Goal: Information Seeking & Learning: Learn about a topic

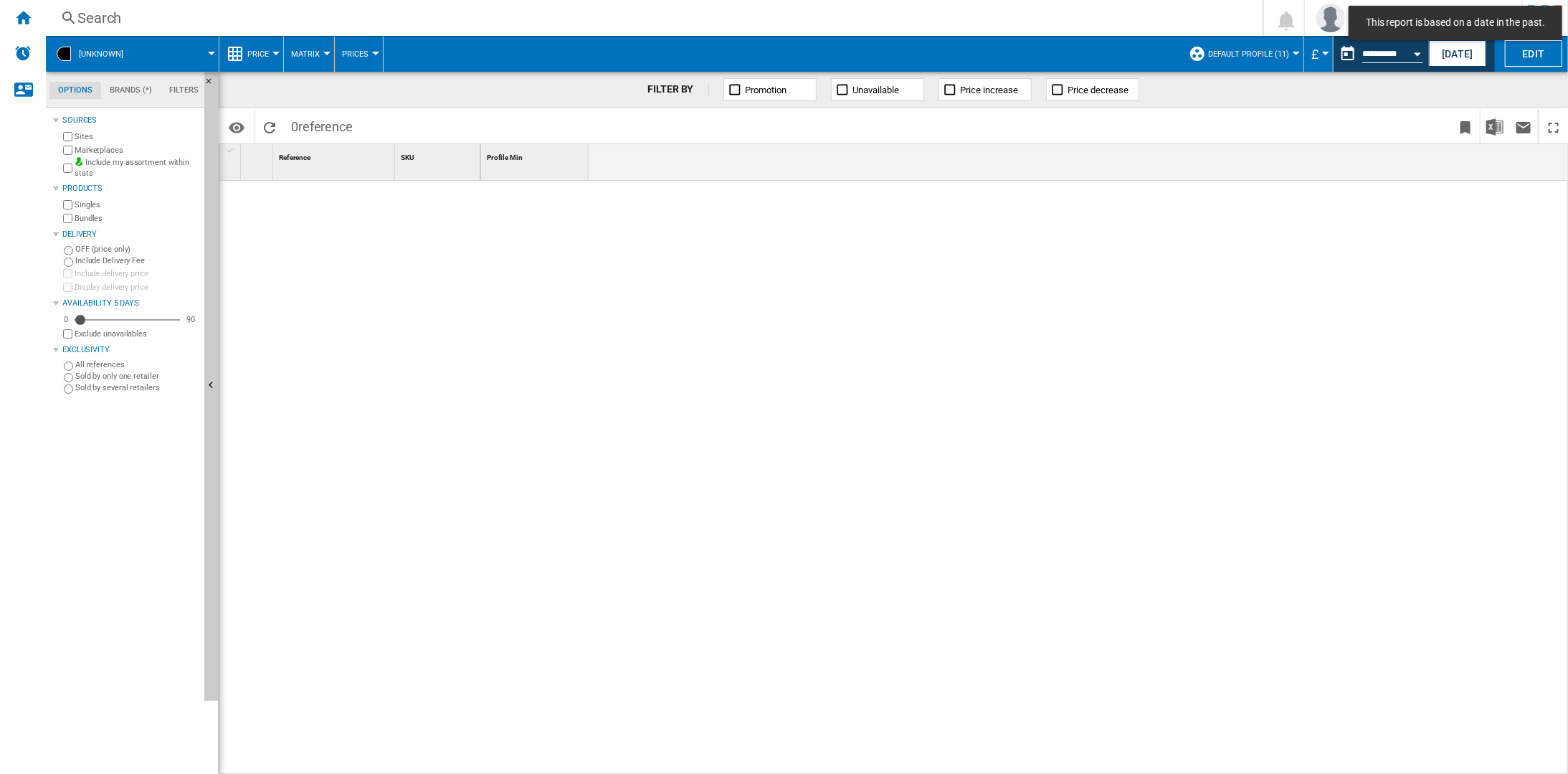
click at [96, 12] on div "Search" at bounding box center [652, 18] width 1149 height 20
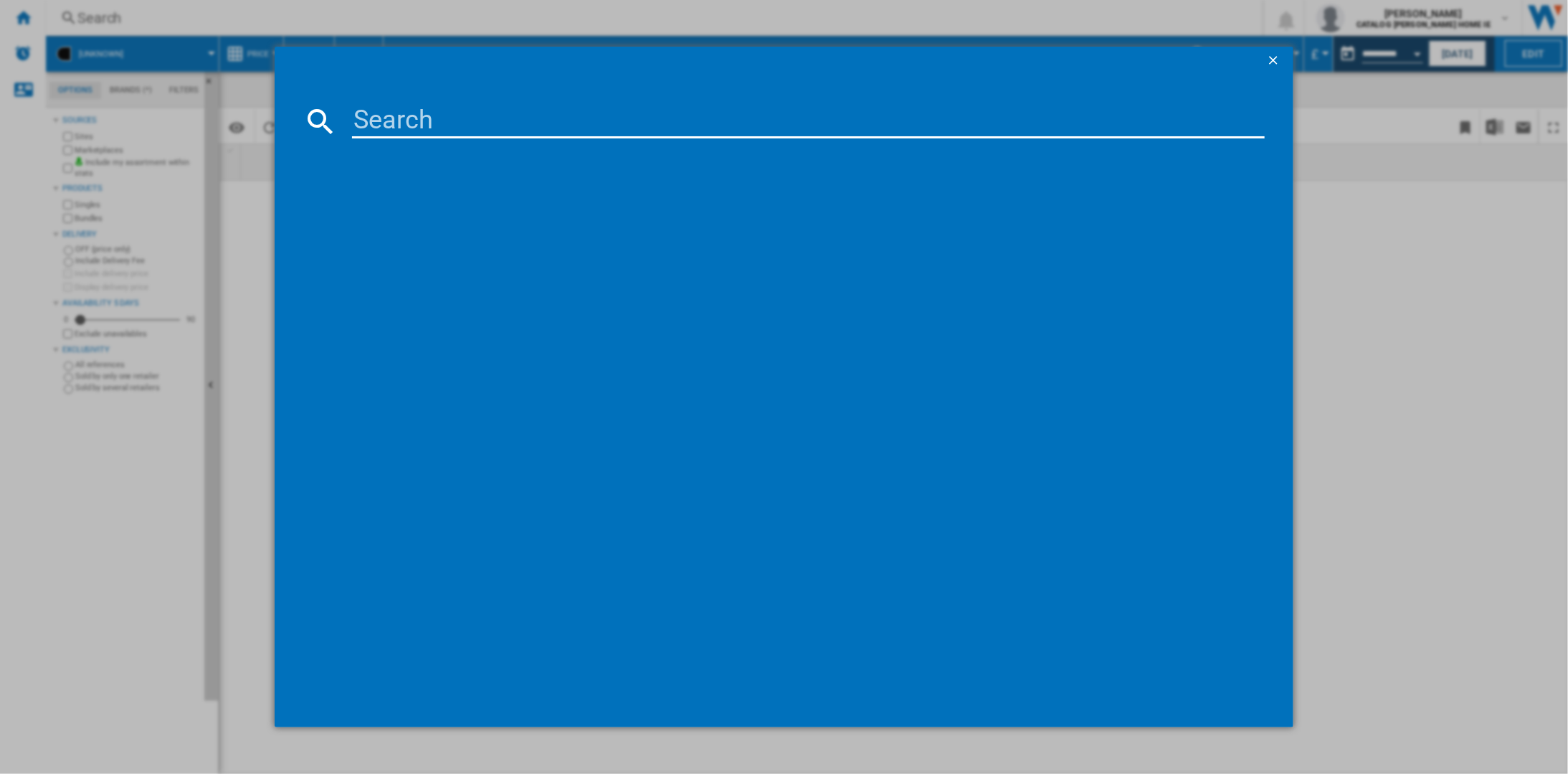
click at [404, 125] on input at bounding box center [809, 122] width 914 height 35
type input "65e71nqpro"
click at [482, 222] on div "HISENSE 65E71NQPRO BLACK 65''" at bounding box center [792, 213] width 940 height 23
click at [418, 216] on div "HISENSE 65E71NQPRO BLACK 65''" at bounding box center [795, 214] width 899 height 15
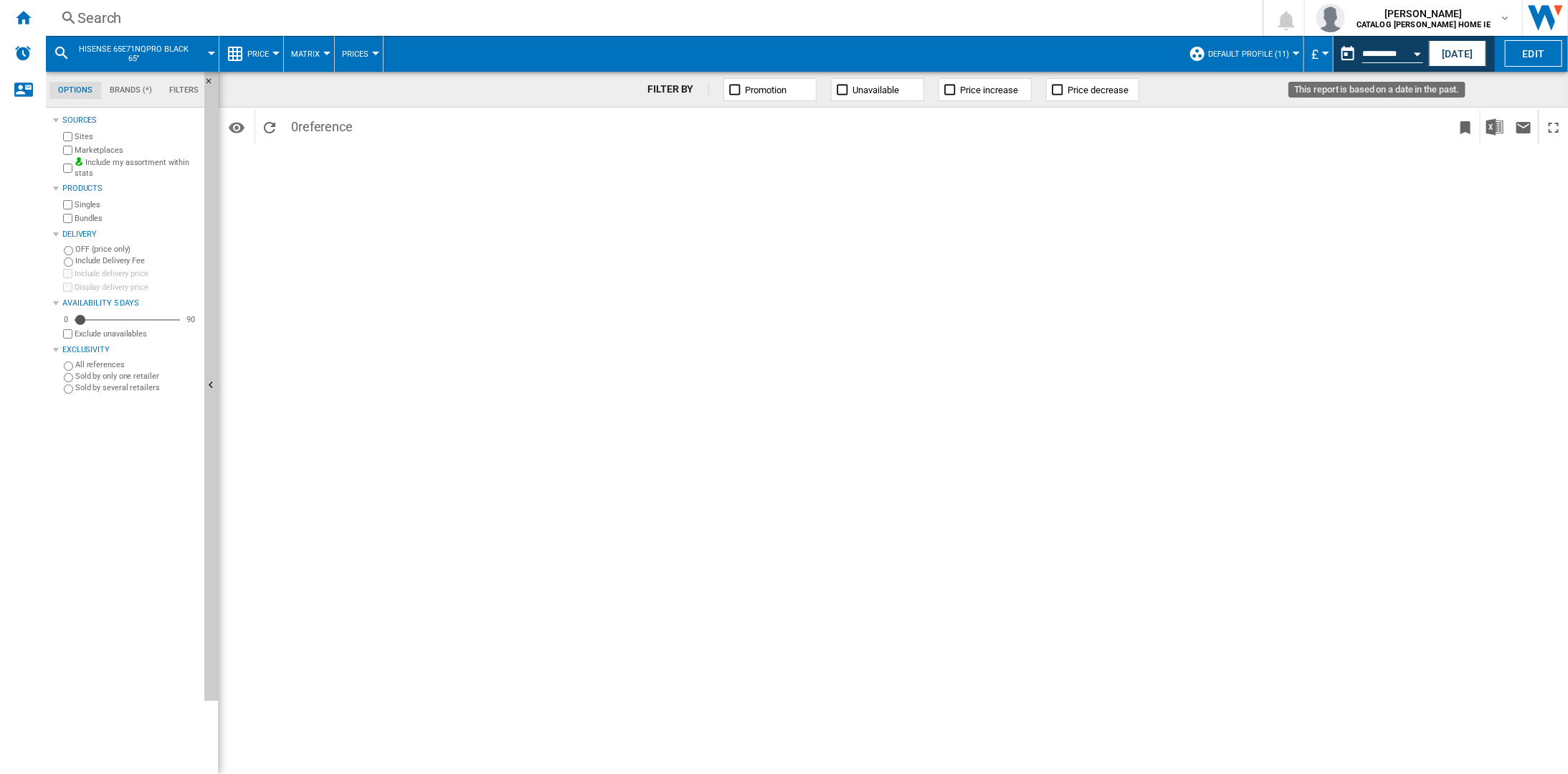
click at [1409, 52] on button "Open calendar" at bounding box center [1418, 51] width 26 height 26
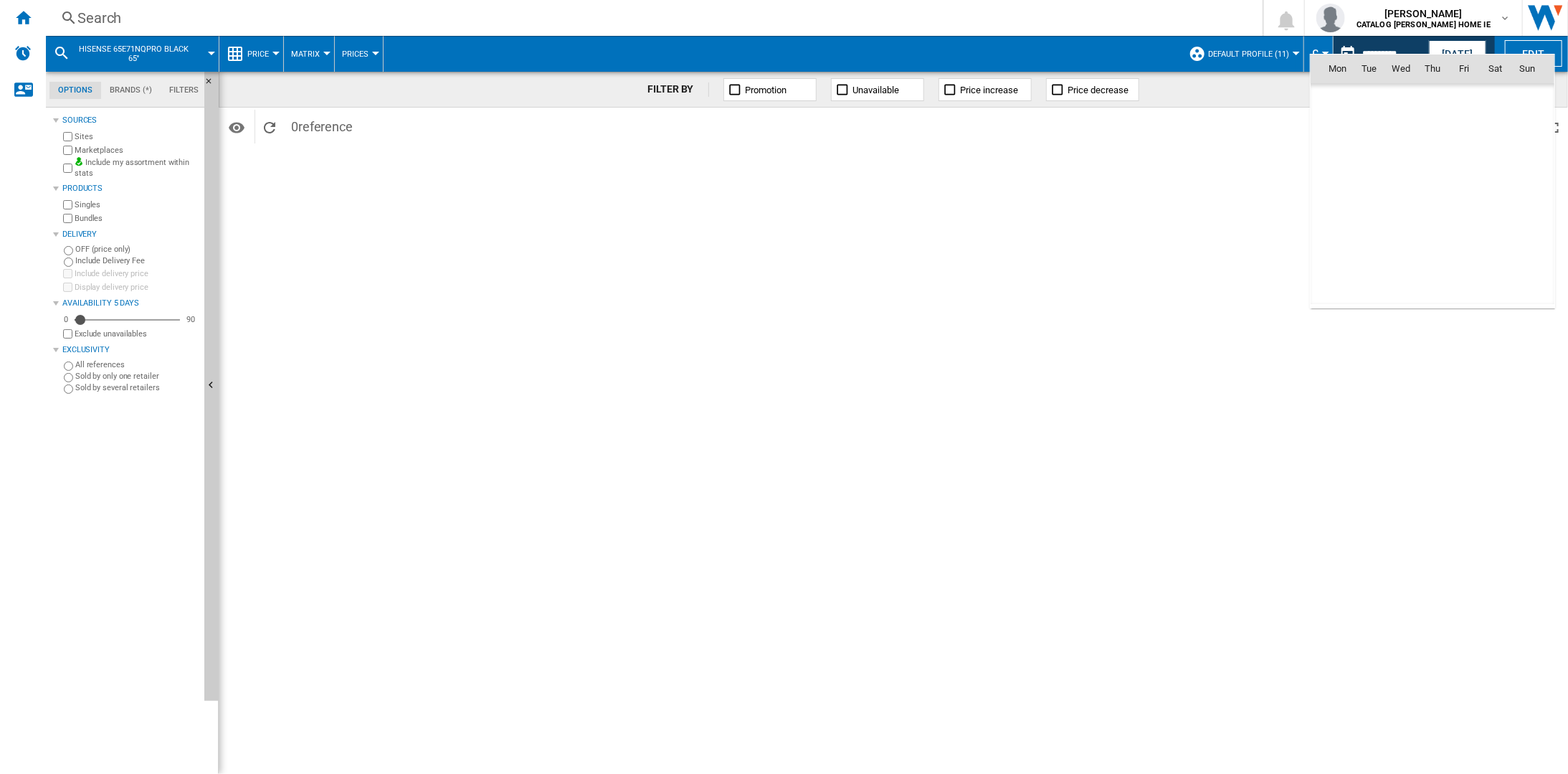
scroll to position [5511, 0]
click at [1451, 51] on div at bounding box center [784, 387] width 1568 height 774
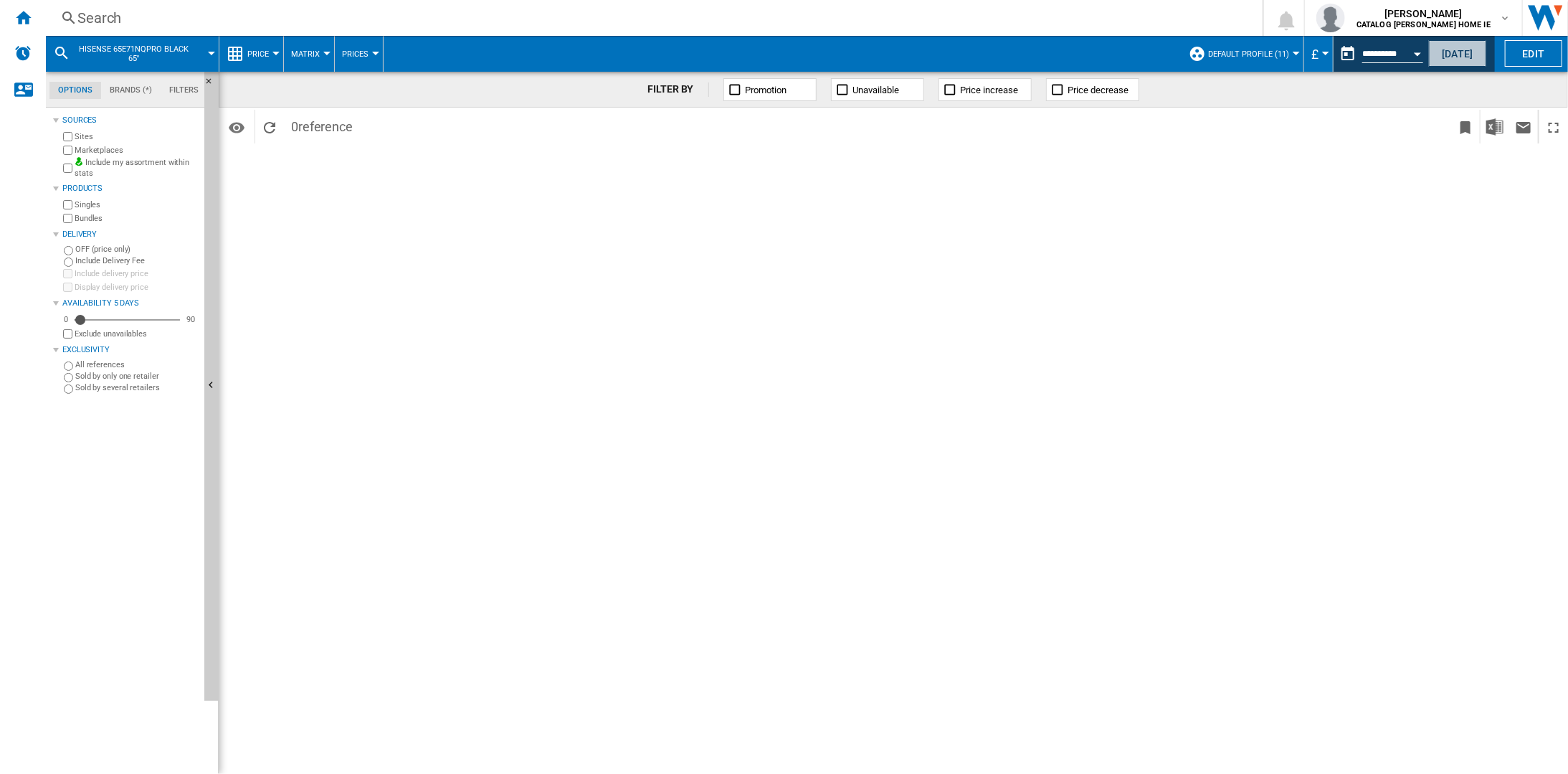
click at [1451, 51] on button "[DATE]" at bounding box center [1458, 53] width 58 height 27
click at [26, 12] on ng-md-icon "Home" at bounding box center [23, 16] width 17 height 17
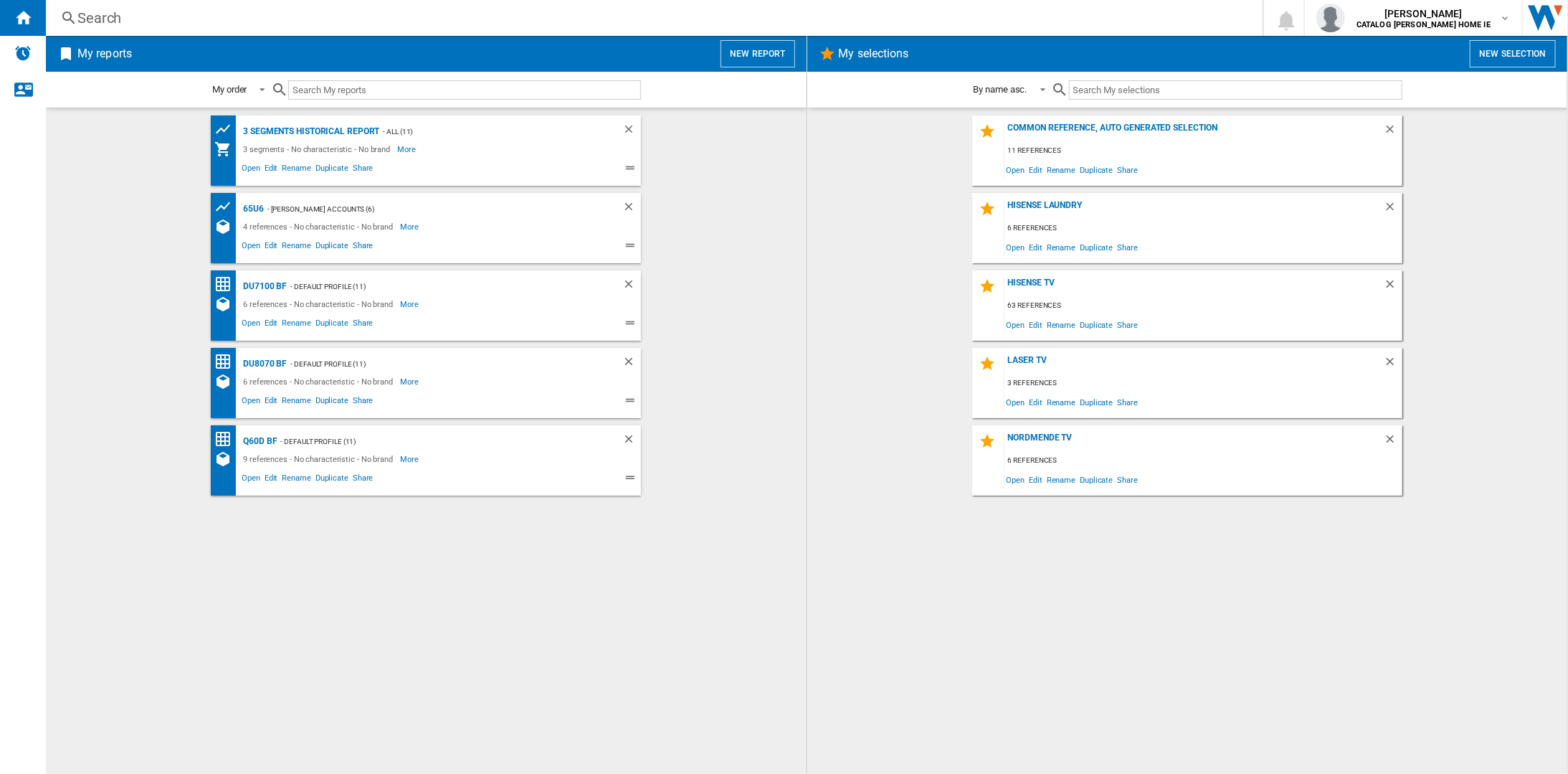
click at [130, 20] on div "Search" at bounding box center [652, 18] width 1149 height 20
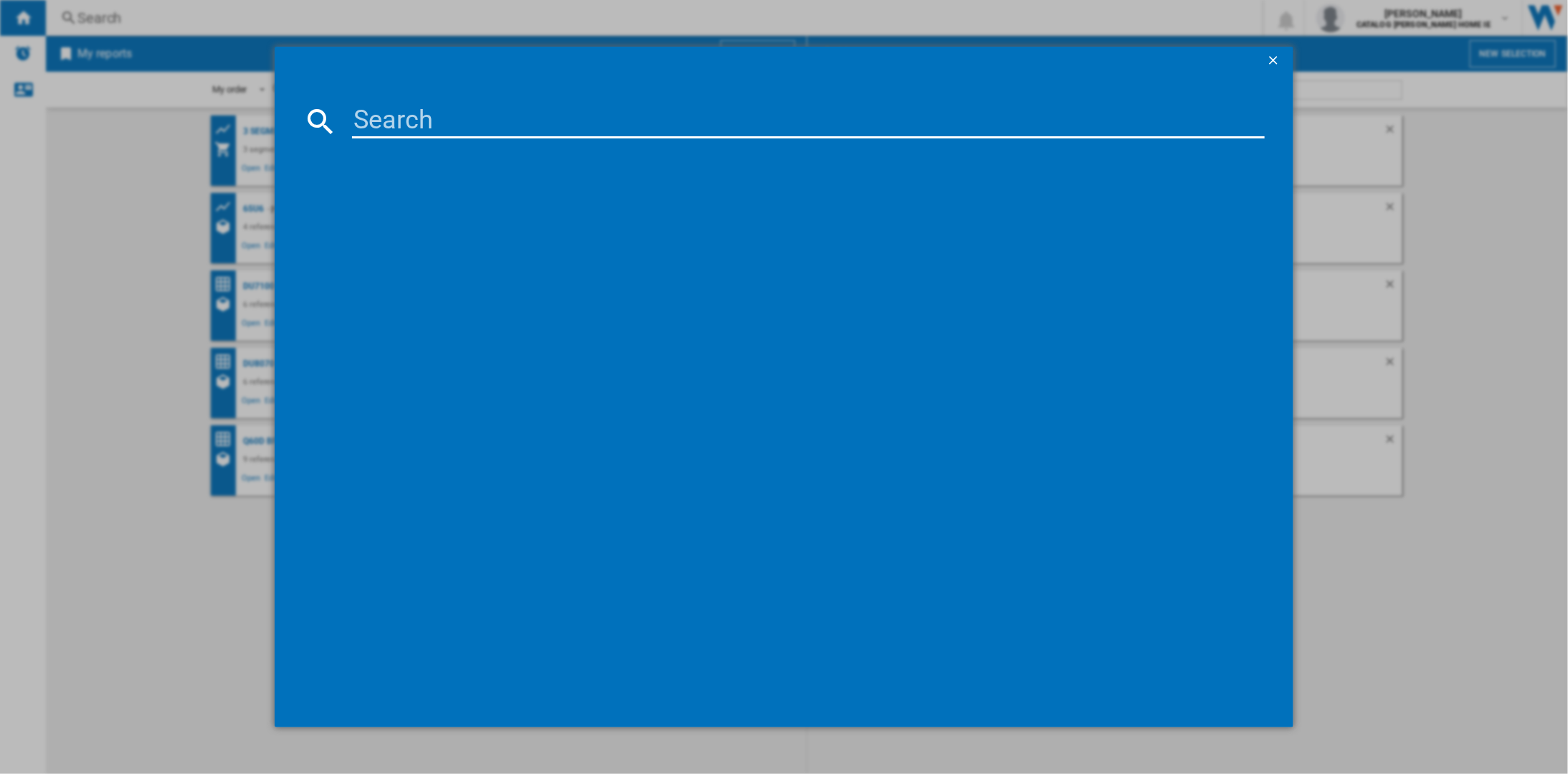
click at [454, 119] on input at bounding box center [809, 122] width 914 height 35
type input "65e71nqpro"
click at [451, 220] on div "HISENSE 65E71NQPRO BLACK 65''" at bounding box center [795, 214] width 899 height 15
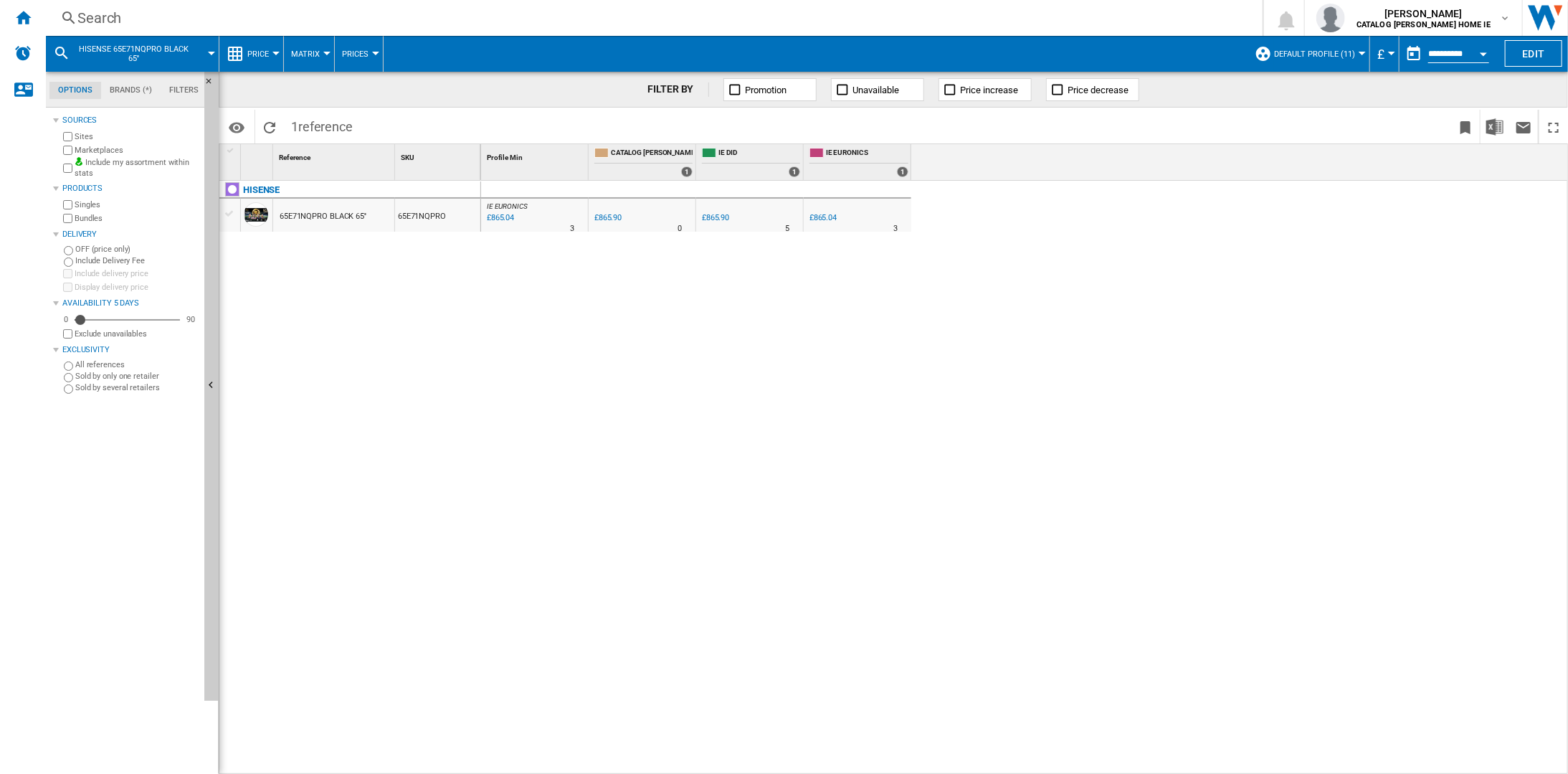
click at [1389, 48] on md-menu "£ Argentin Peso Australian Dollar balboa Bolivia [GEOGRAPHIC_DATA] Bulgarian le…" at bounding box center [1385, 53] width 29 height 36
click at [1383, 49] on button "£" at bounding box center [1385, 53] width 15 height 36
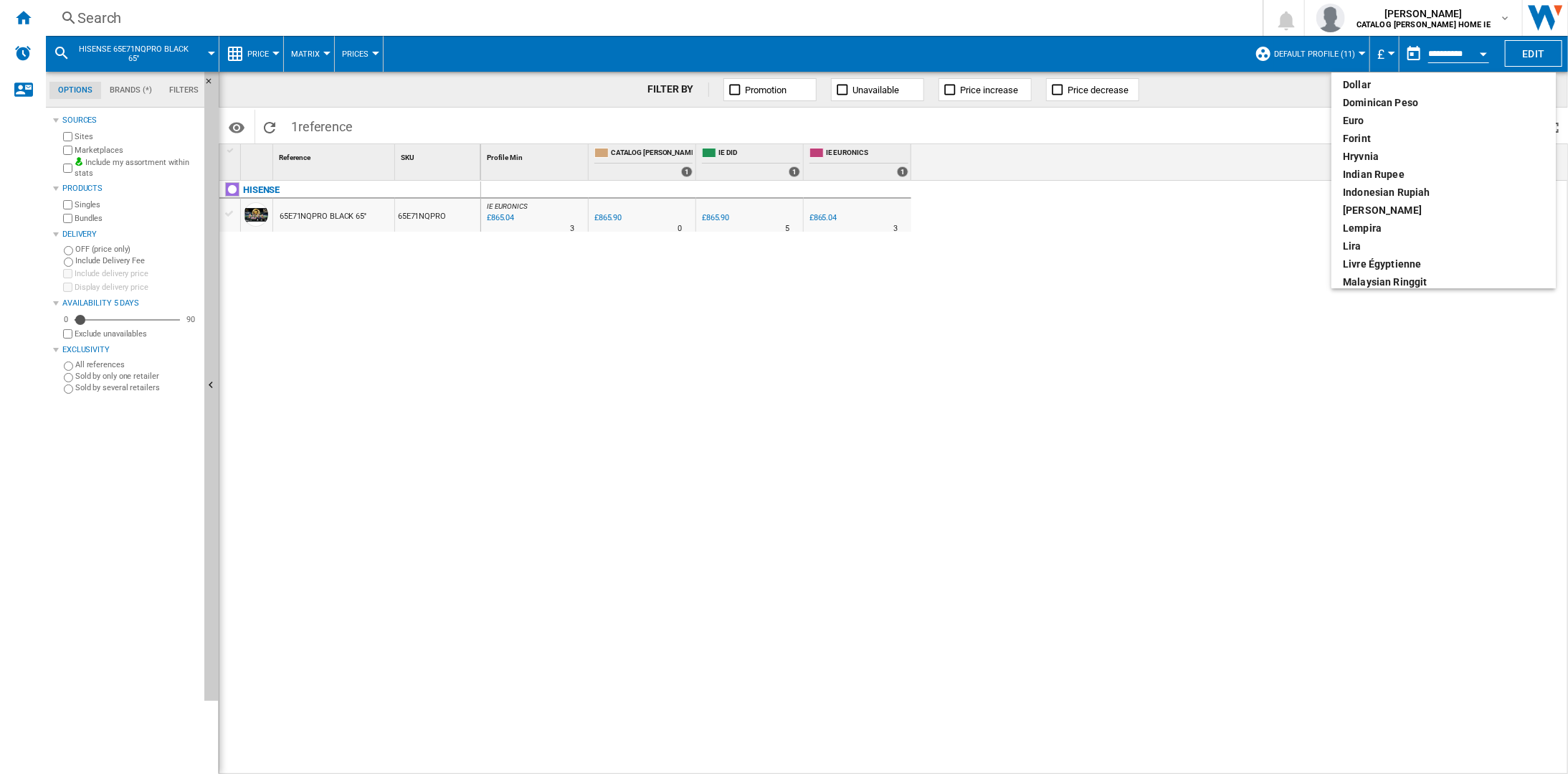
scroll to position [252, 0]
click at [1350, 107] on div "euro" at bounding box center [1444, 105] width 201 height 15
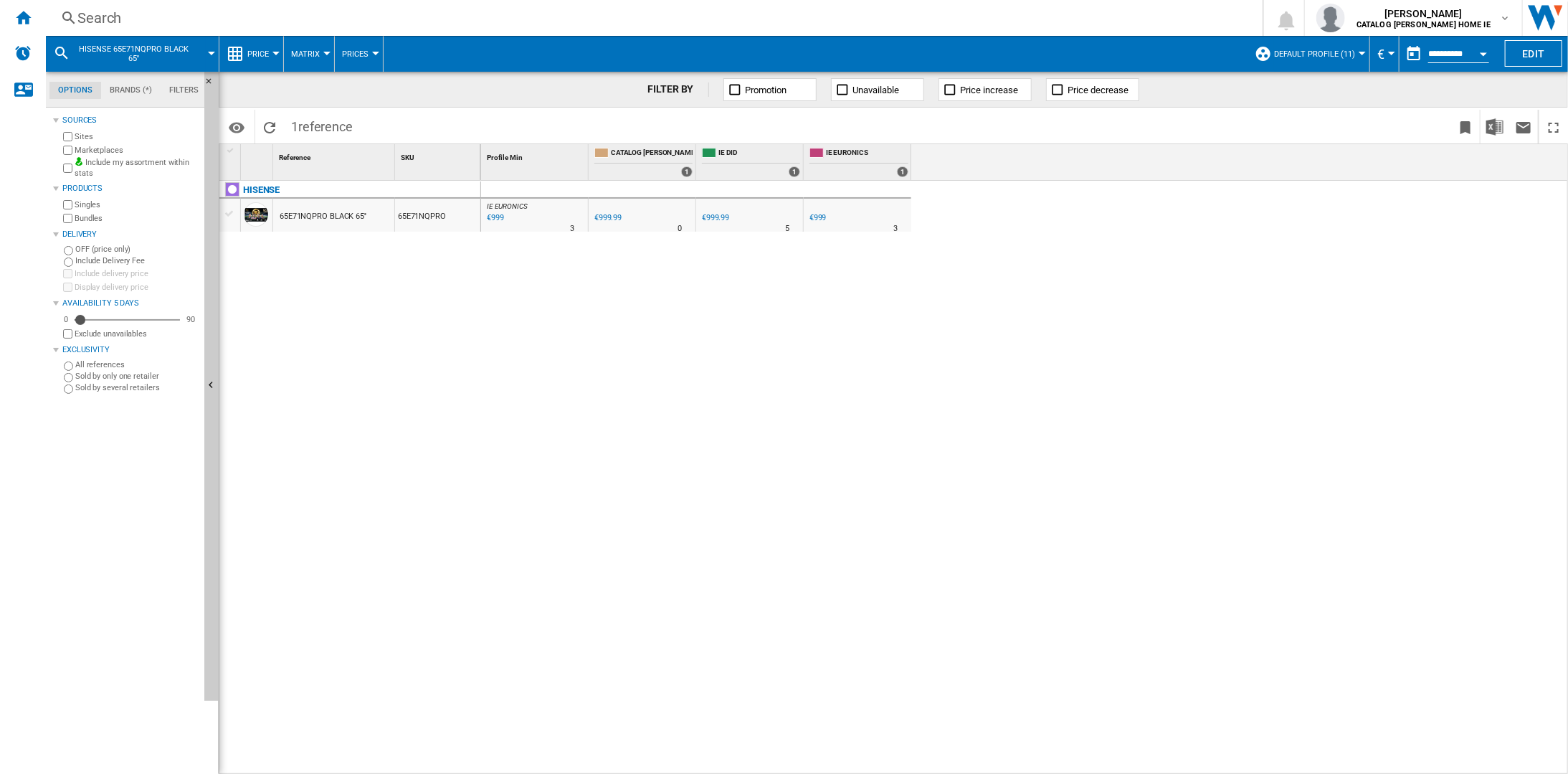
click at [141, 54] on span "HISENSE 65E71NQPRO BLACK 65''" at bounding box center [134, 54] width 115 height 18
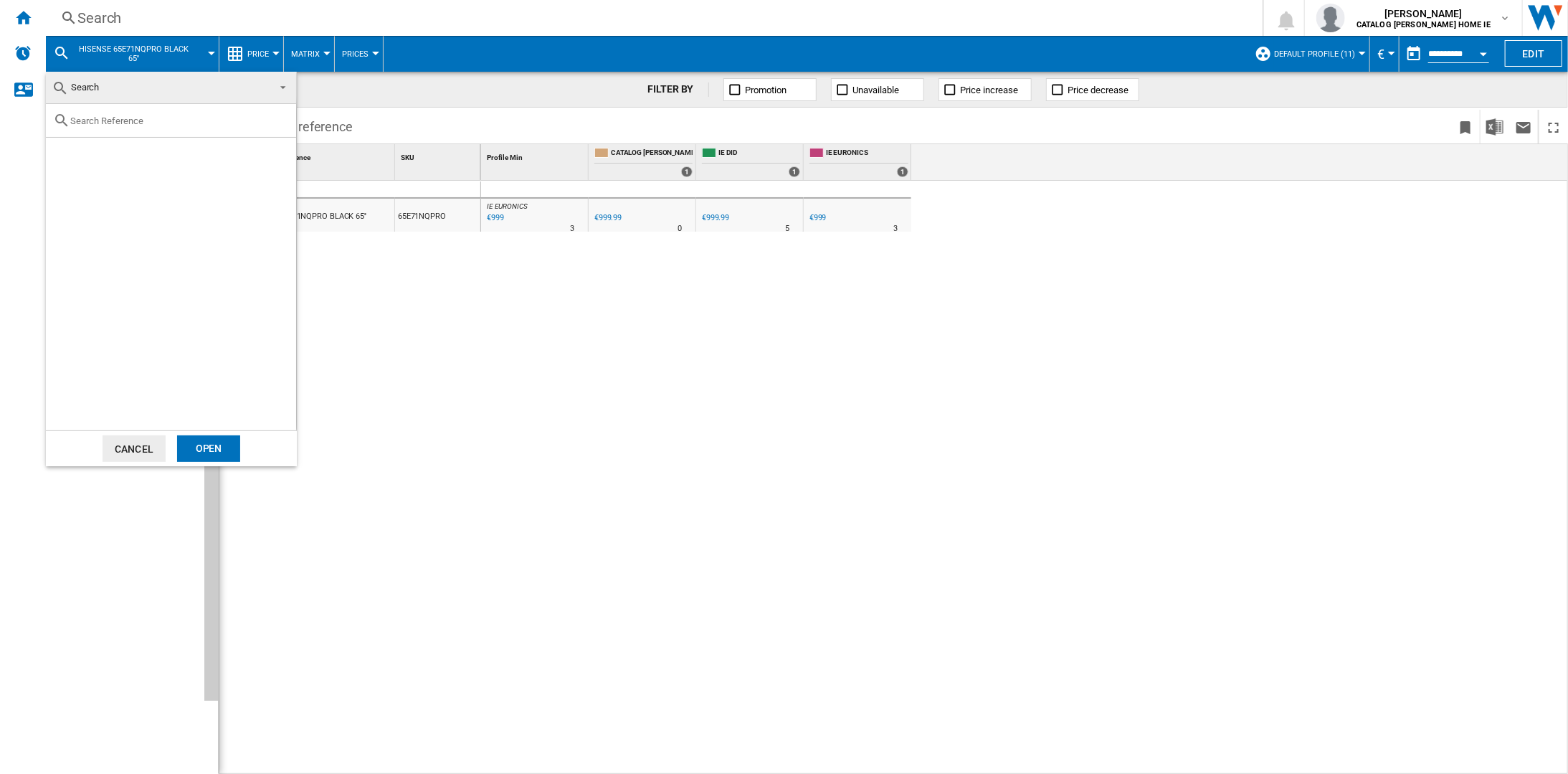
click at [145, 27] on md-backdrop at bounding box center [784, 387] width 1568 height 774
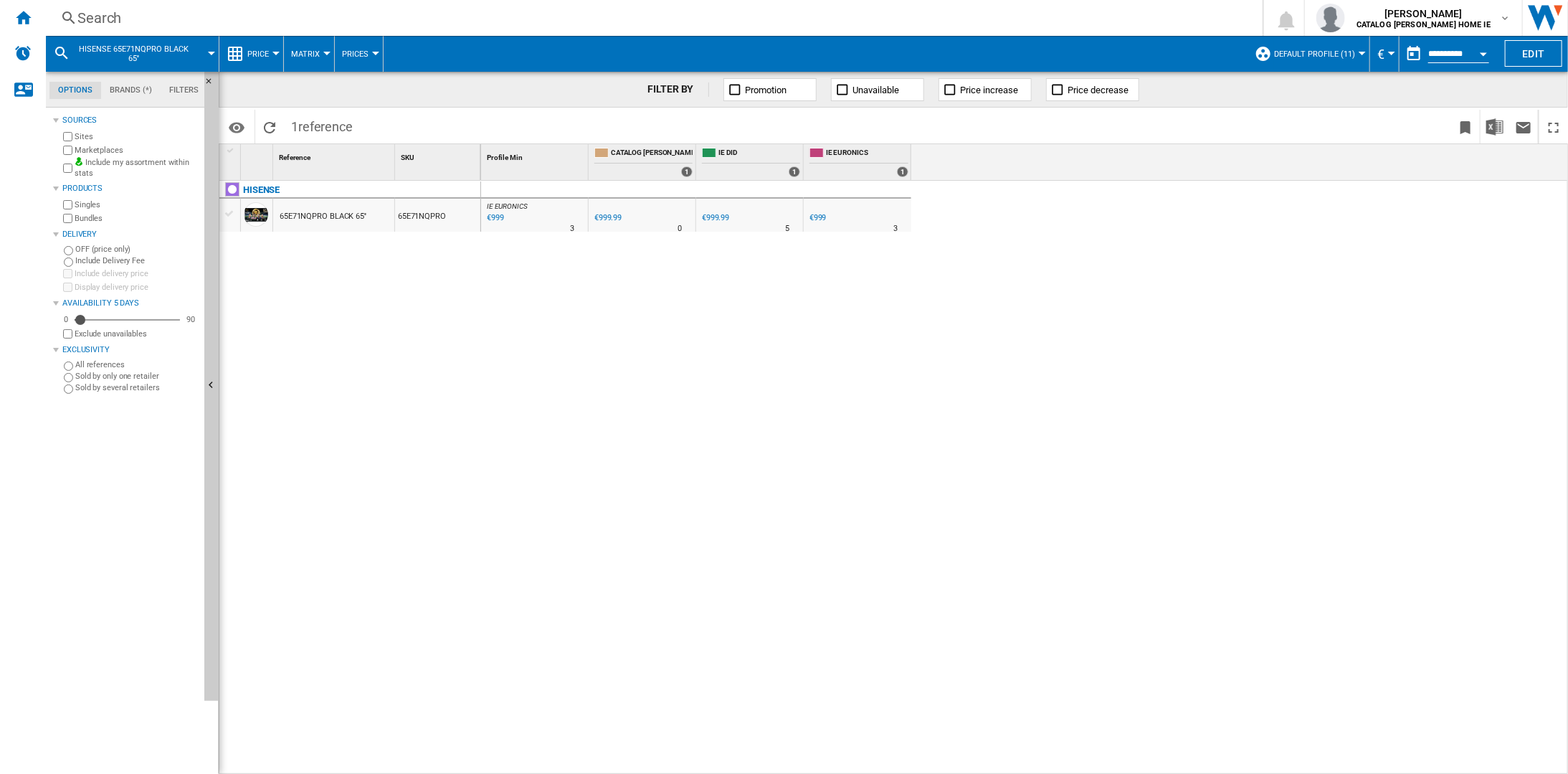
click at [96, 12] on div "Search" at bounding box center [652, 18] width 1149 height 20
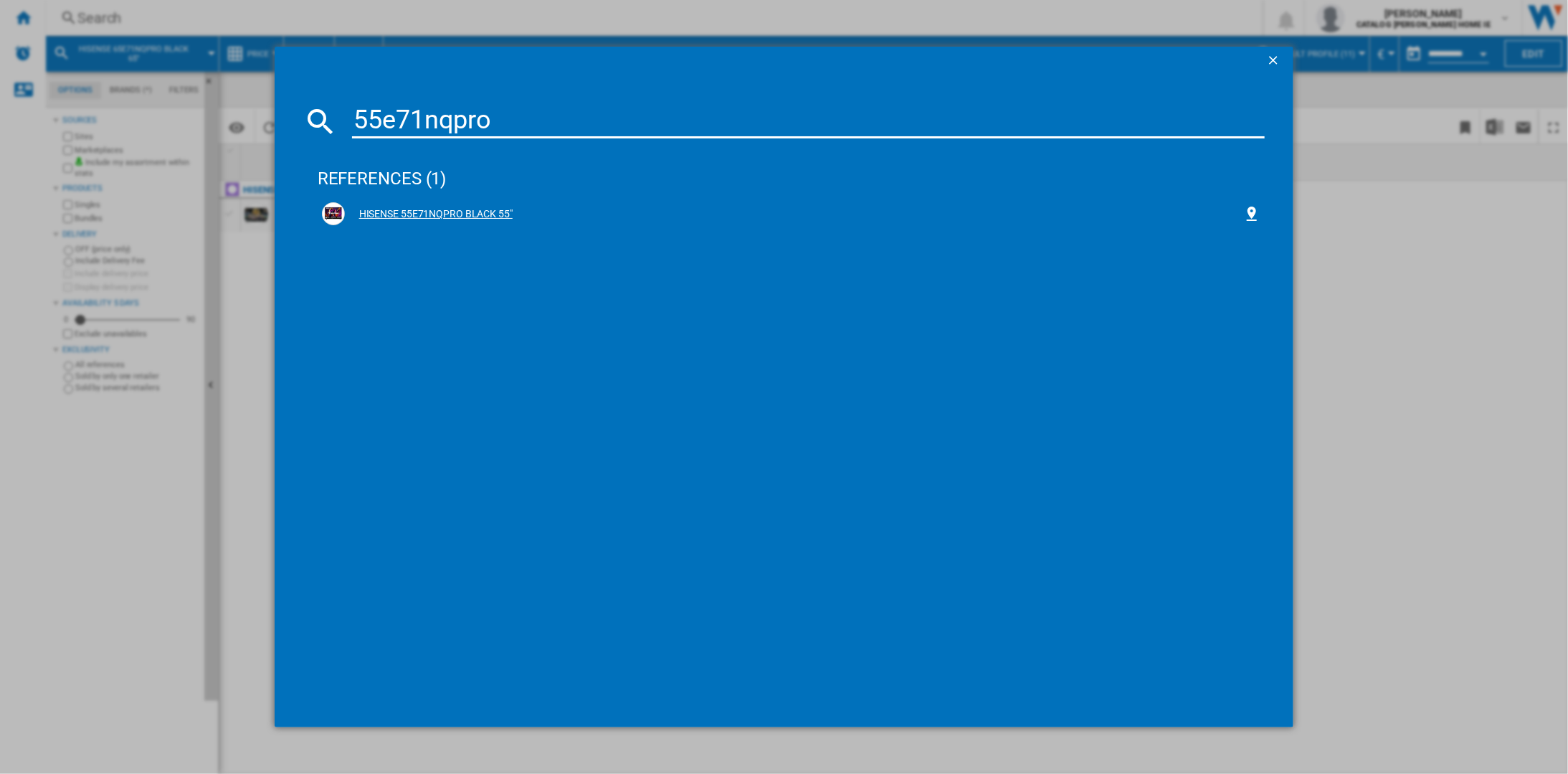
type input "55e71nqpro"
click at [410, 213] on div "HISENSE 55E71NQPRO BLACK 55"" at bounding box center [795, 214] width 899 height 15
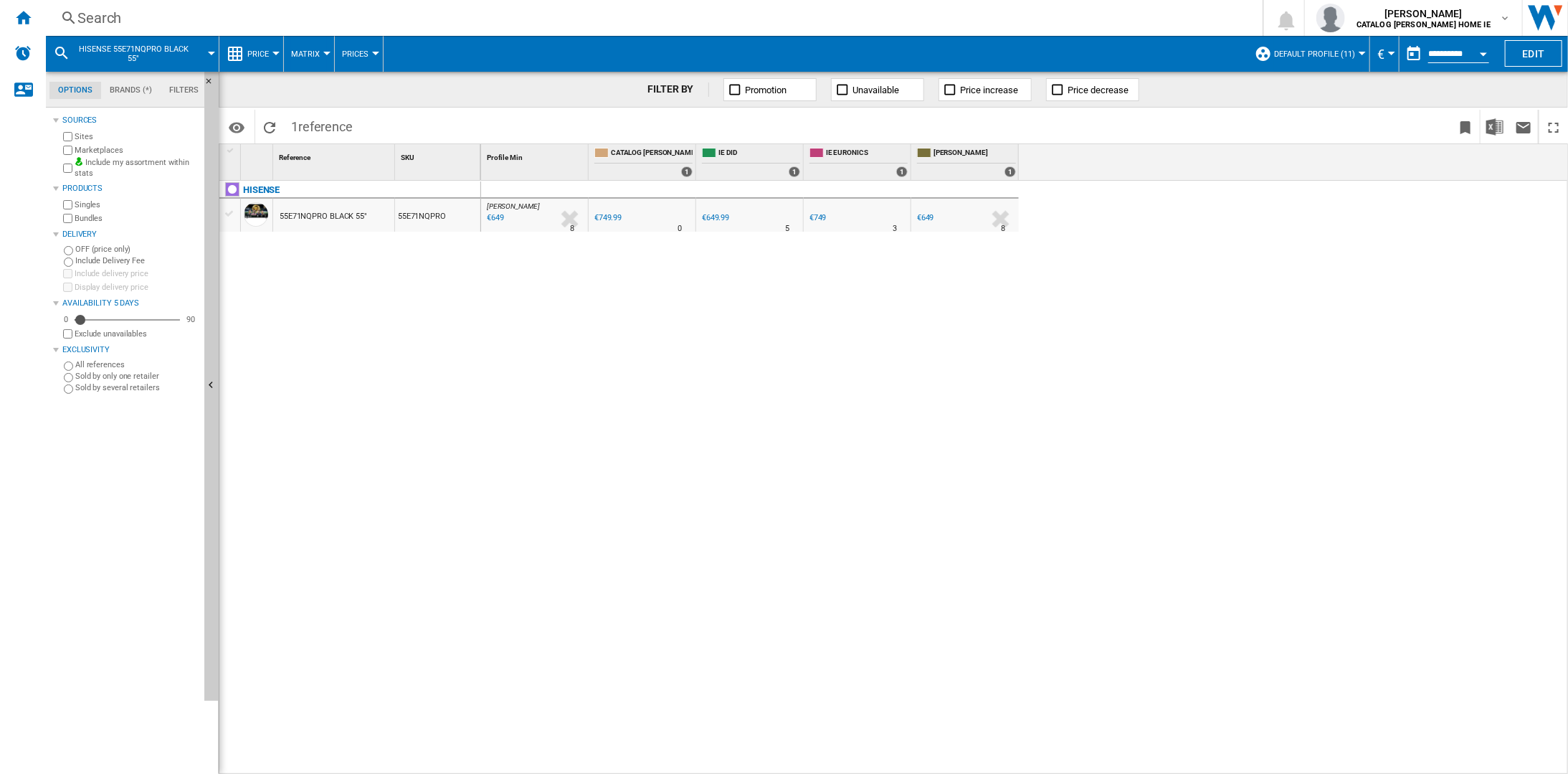
click at [313, 55] on span "Matrix" at bounding box center [305, 54] width 28 height 9
click at [365, 52] on md-backdrop at bounding box center [784, 387] width 1568 height 774
click at [261, 53] on span "Price" at bounding box center [257, 54] width 21 height 9
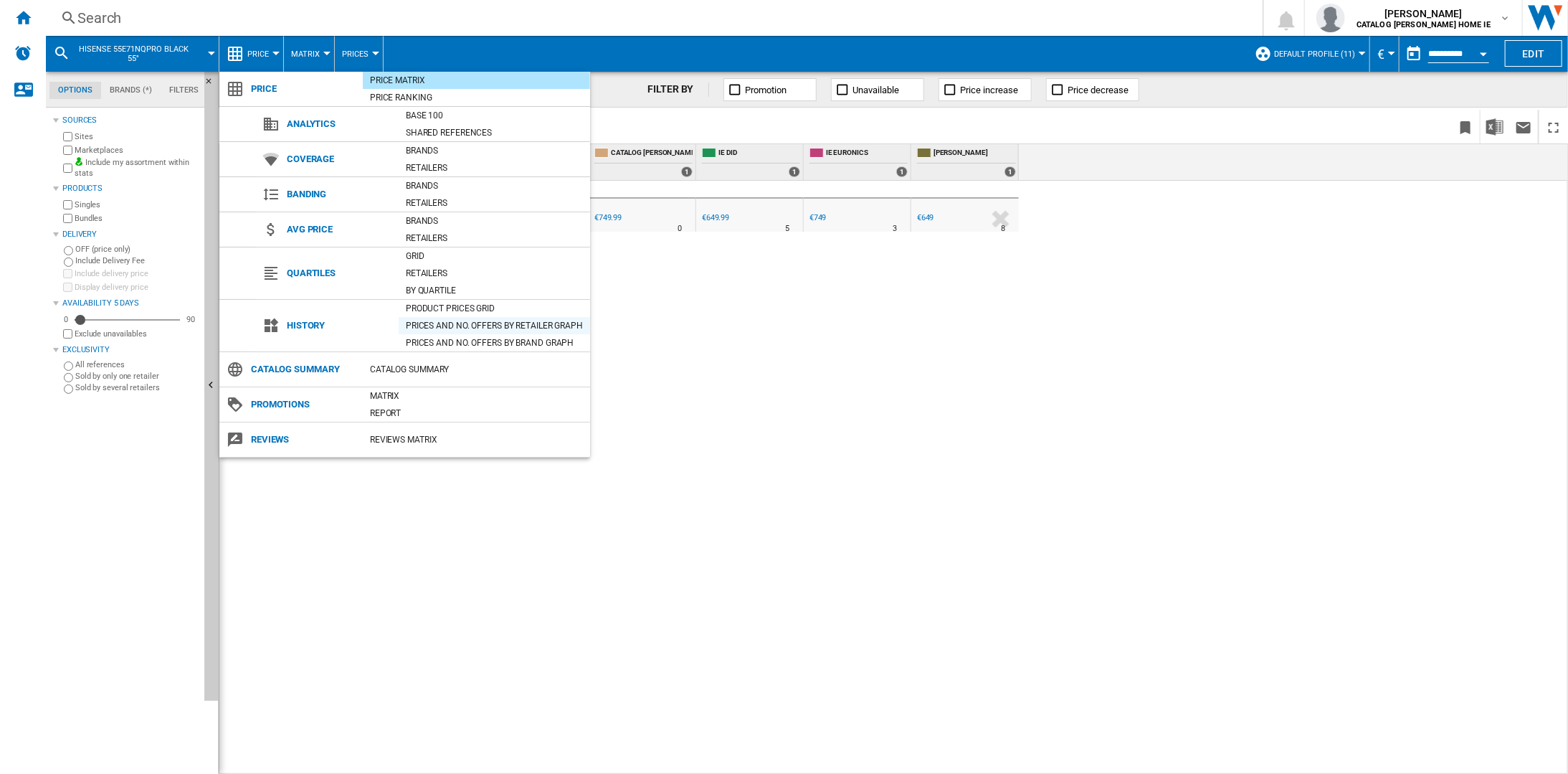
click at [442, 321] on div "Prices and No. offers by retailer graph" at bounding box center [494, 326] width 191 height 15
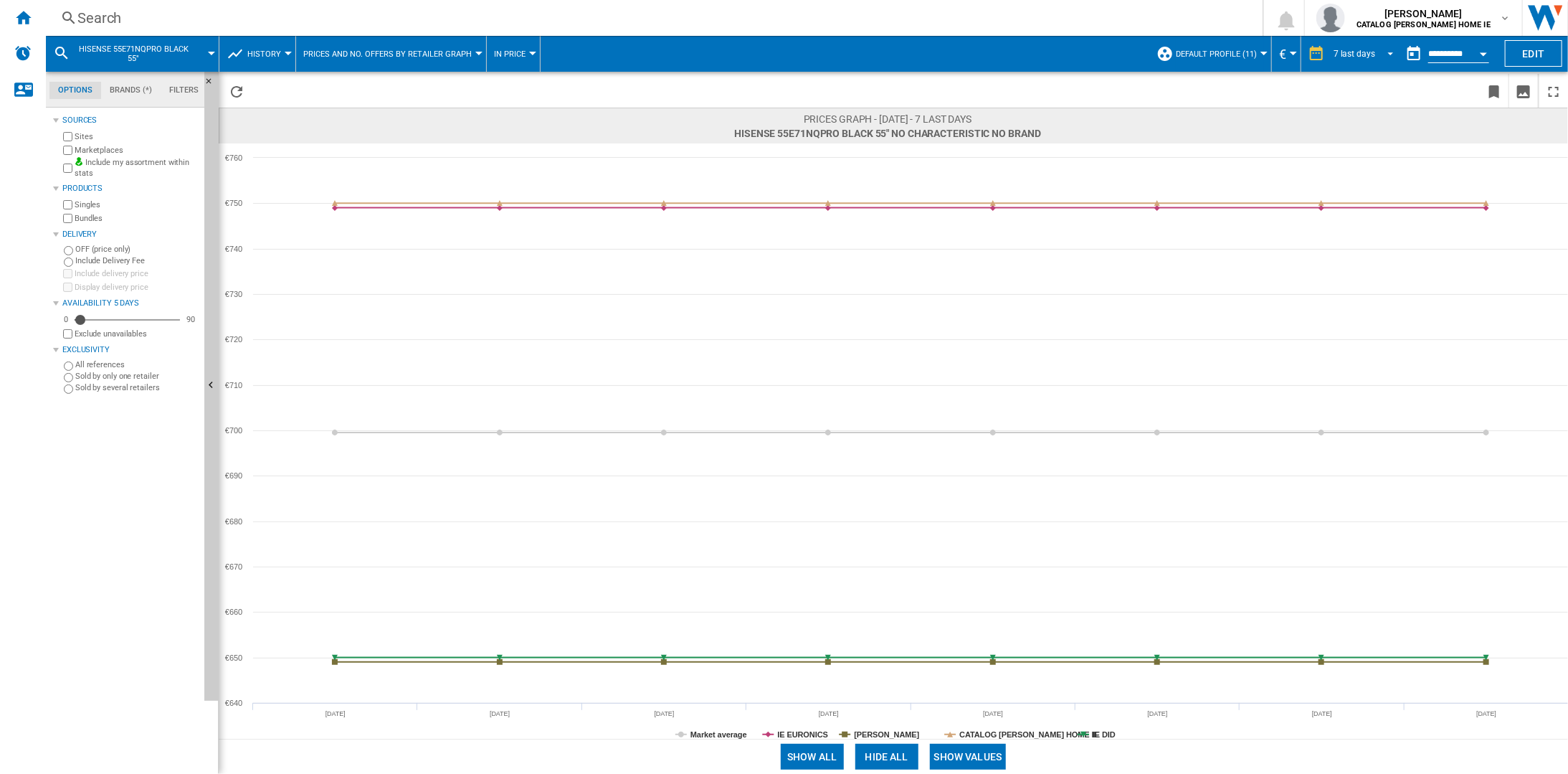
click at [1365, 53] on div "7 last days" at bounding box center [1354, 53] width 41 height 10
click at [1368, 158] on div "4 last weeks" at bounding box center [1356, 162] width 47 height 12
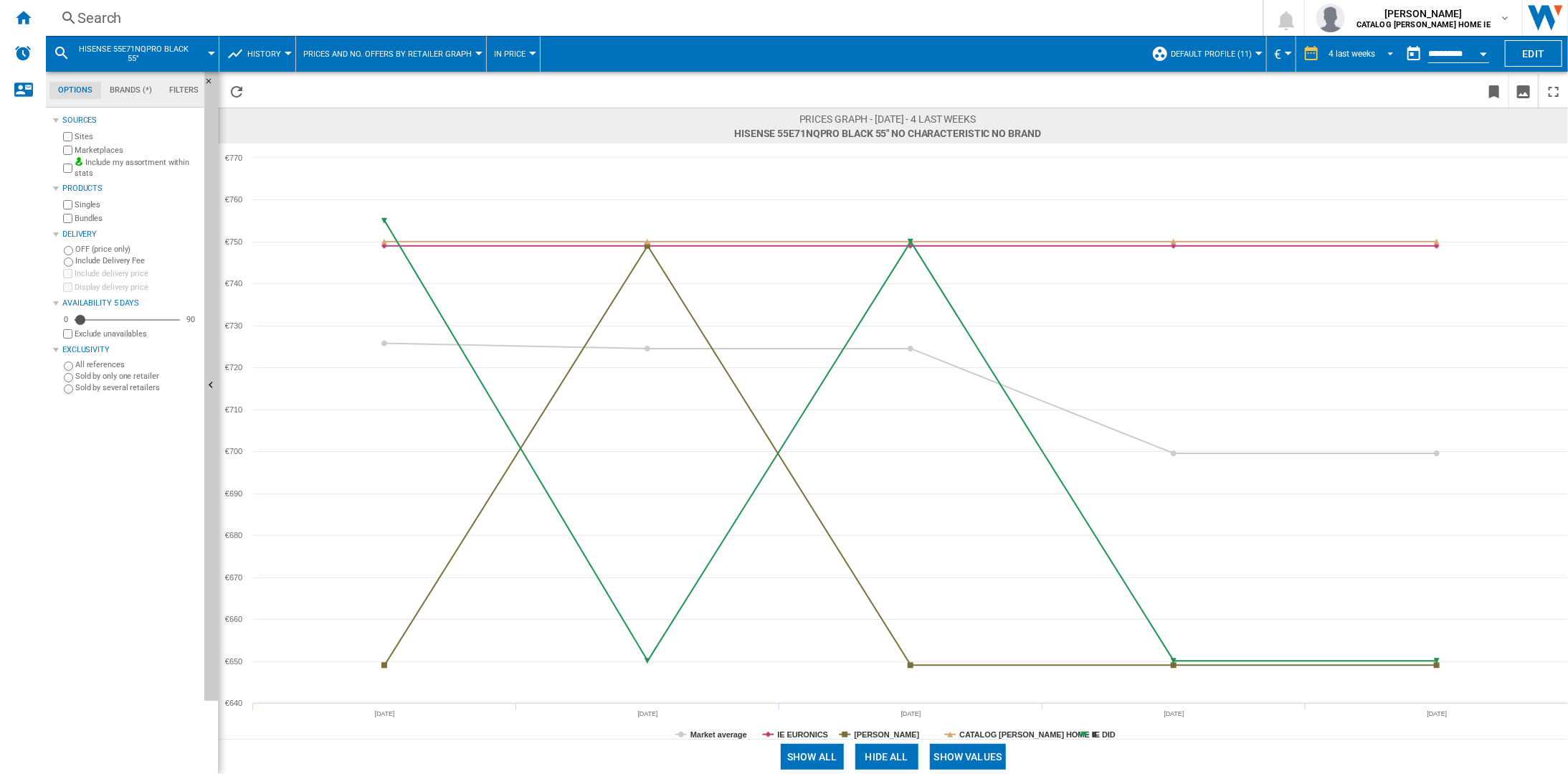
click at [1351, 52] on div "4 last weeks" at bounding box center [1352, 53] width 47 height 10
click at [1353, 73] on div "8 last weeks" at bounding box center [1349, 77] width 47 height 12
